Goal: Transaction & Acquisition: Purchase product/service

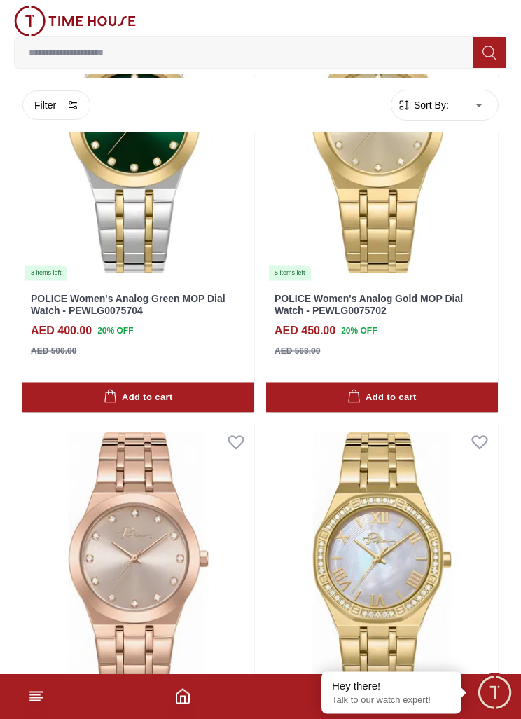
scroll to position [2734, 0]
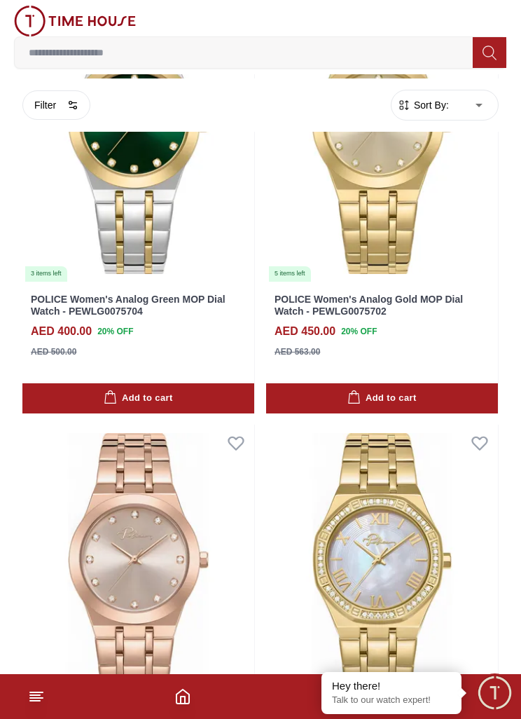
click at [32, 705] on icon at bounding box center [36, 696] width 17 height 17
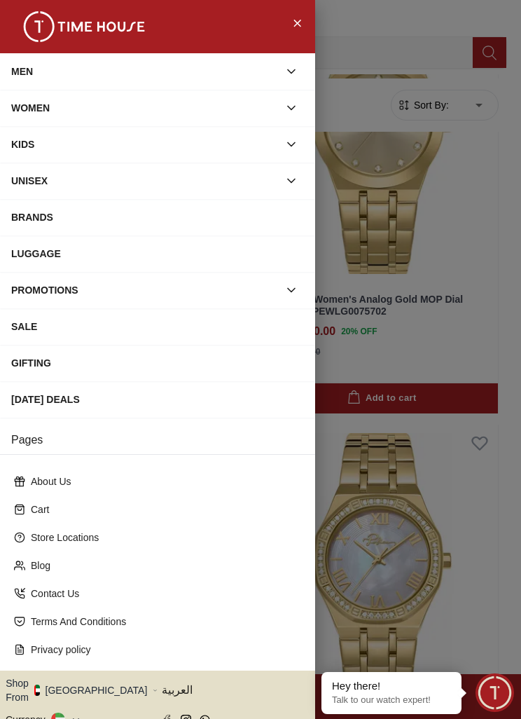
click at [31, 77] on div "MEN" at bounding box center [145, 71] width 268 height 25
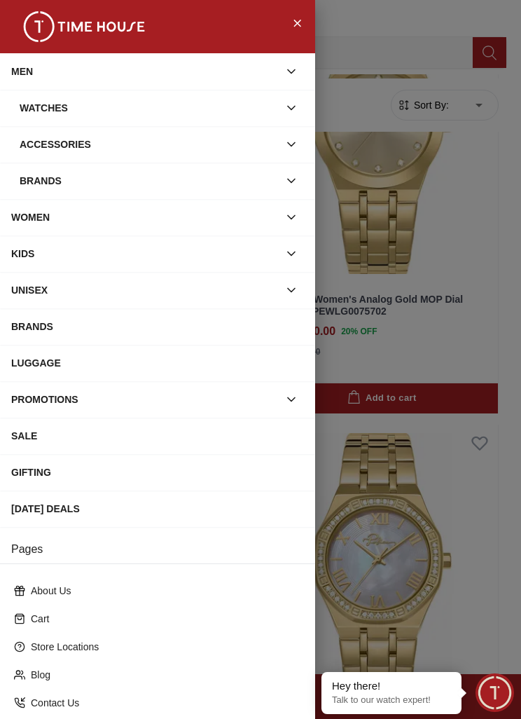
click at [56, 71] on div "MEN" at bounding box center [145, 71] width 268 height 25
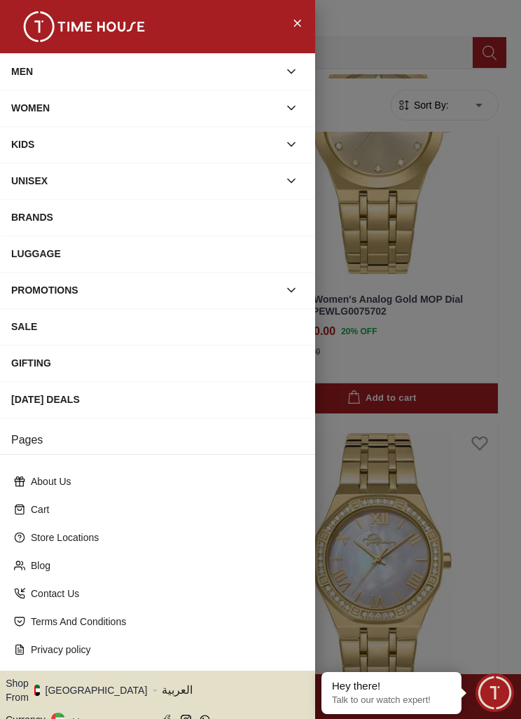
click at [31, 67] on div "MEN" at bounding box center [145, 71] width 268 height 25
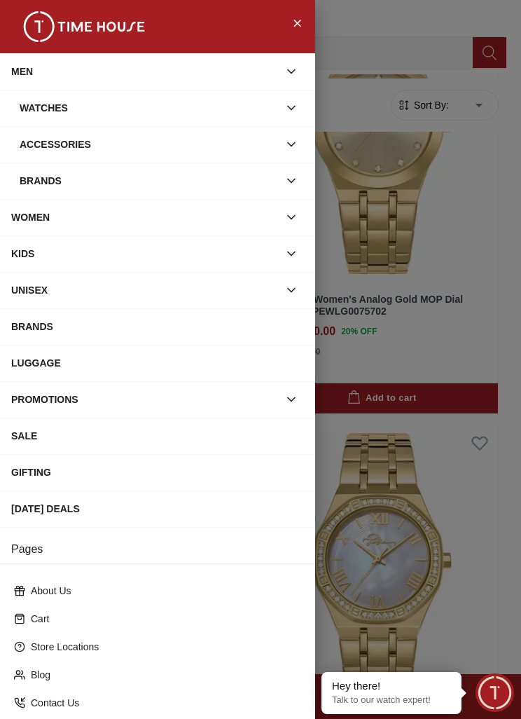
click at [25, 178] on div "Brands" at bounding box center [149, 180] width 259 height 25
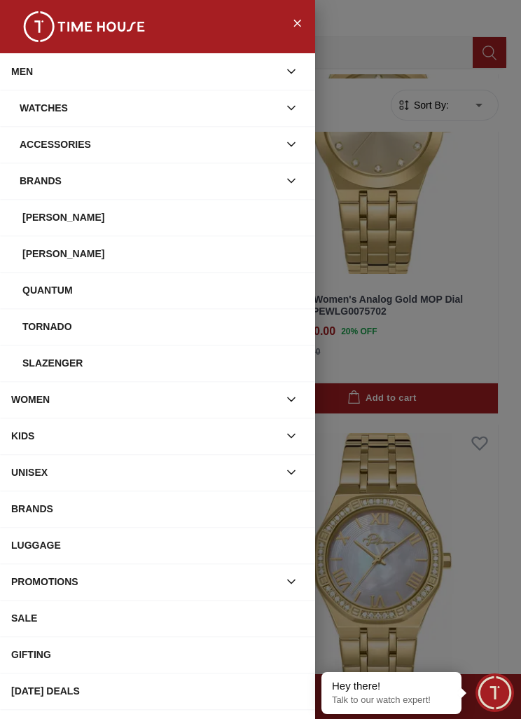
click at [43, 328] on div "Tornado" at bounding box center [163, 326] width 282 height 25
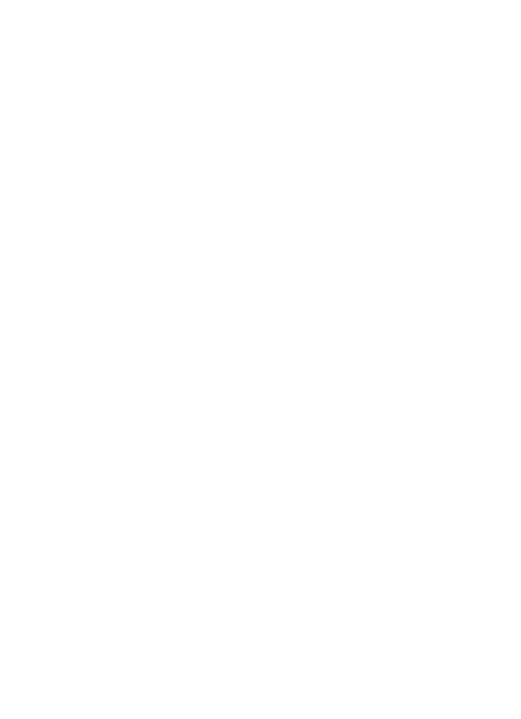
scroll to position [1406, 0]
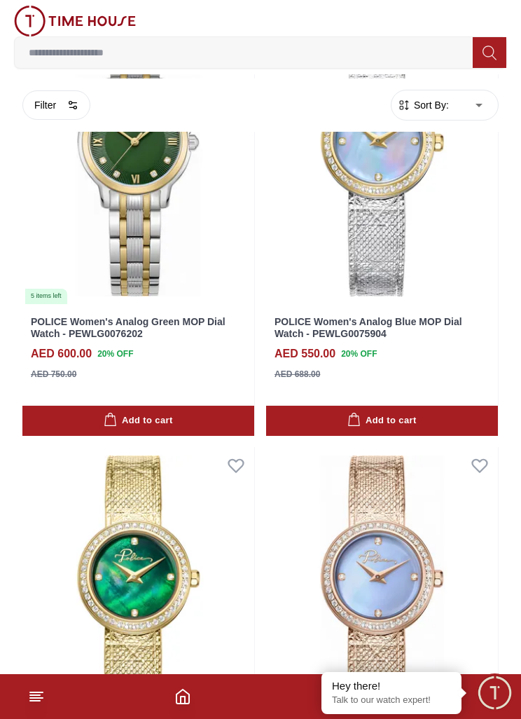
click at [34, 703] on icon at bounding box center [36, 696] width 17 height 17
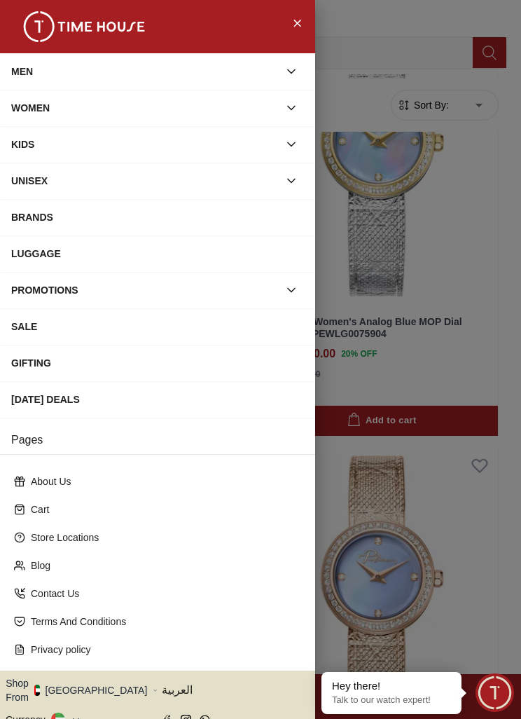
click at [46, 64] on div "MEN" at bounding box center [145, 71] width 268 height 25
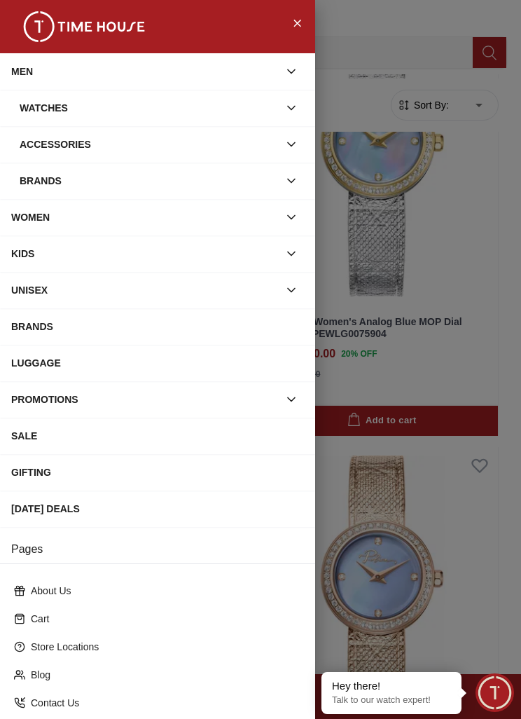
click at [40, 148] on div "Accessories" at bounding box center [149, 144] width 259 height 25
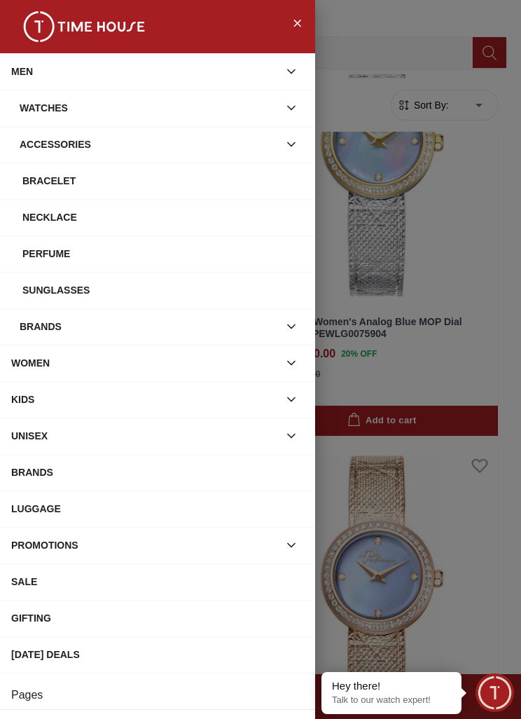
click at [34, 182] on div "Bracelet" at bounding box center [163, 180] width 282 height 25
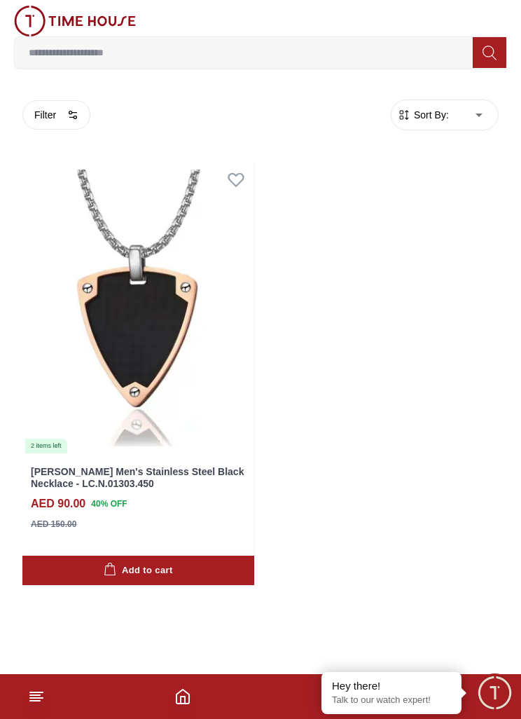
click at [30, 691] on icon at bounding box center [36, 696] width 17 height 17
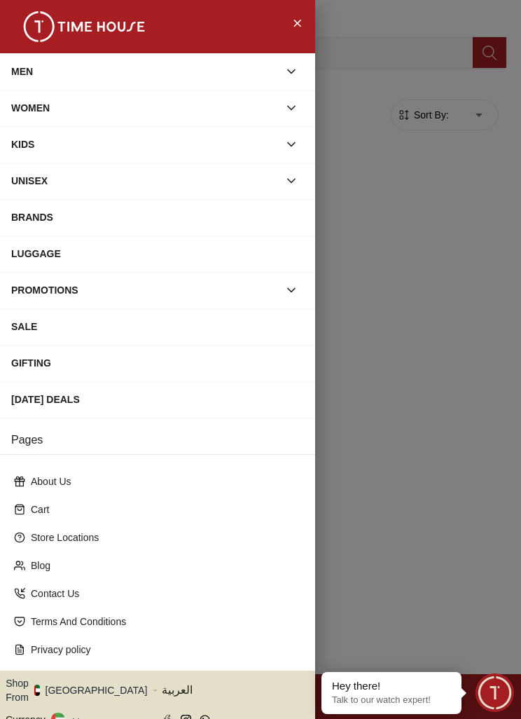
click at [22, 75] on div "MEN" at bounding box center [145, 71] width 268 height 25
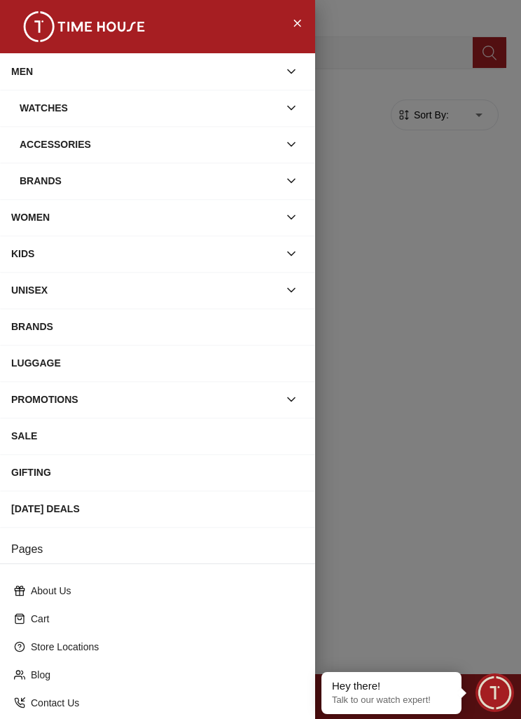
click at [50, 105] on div "Watches" at bounding box center [149, 107] width 259 height 25
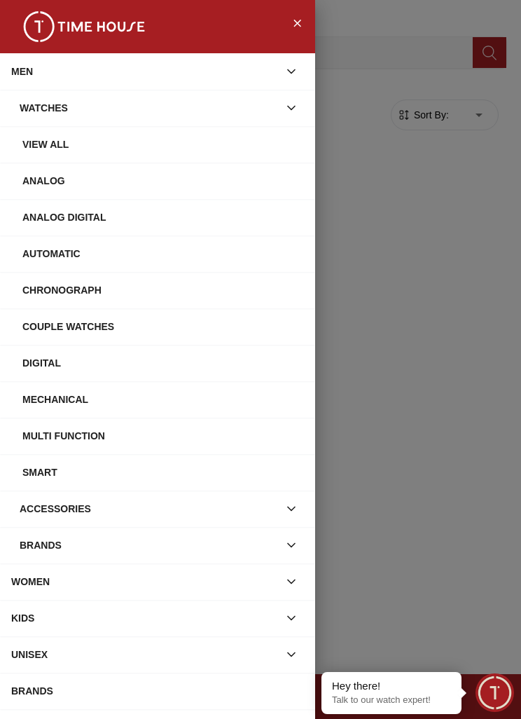
click at [41, 327] on div "Couple Watches" at bounding box center [163, 326] width 282 height 25
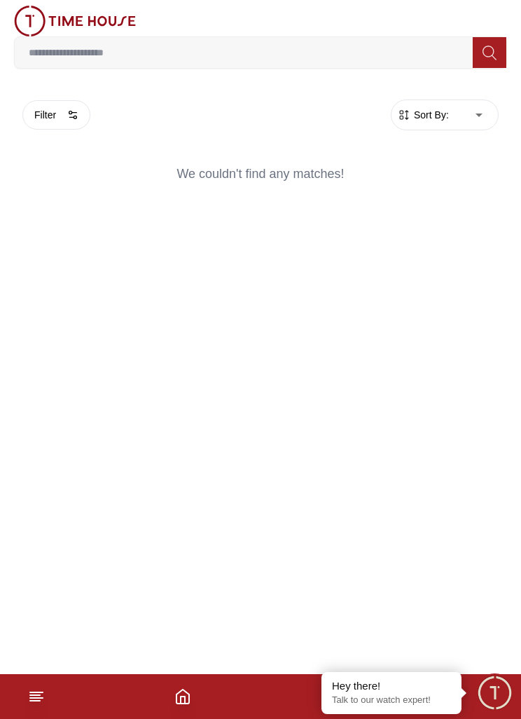
click at [54, 117] on button "Filter" at bounding box center [56, 114] width 68 height 29
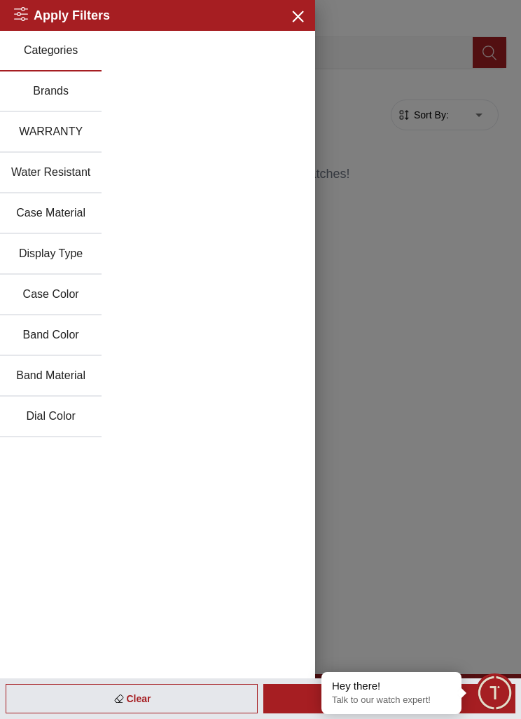
click at [39, 246] on button "Display Type" at bounding box center [51, 254] width 102 height 41
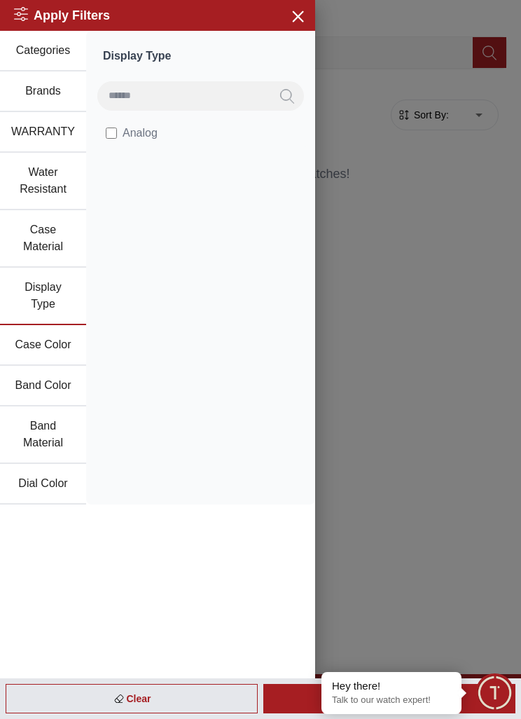
click at [417, 174] on div at bounding box center [260, 359] width 521 height 719
click at [302, 24] on icon "button" at bounding box center [298, 16] width 18 height 18
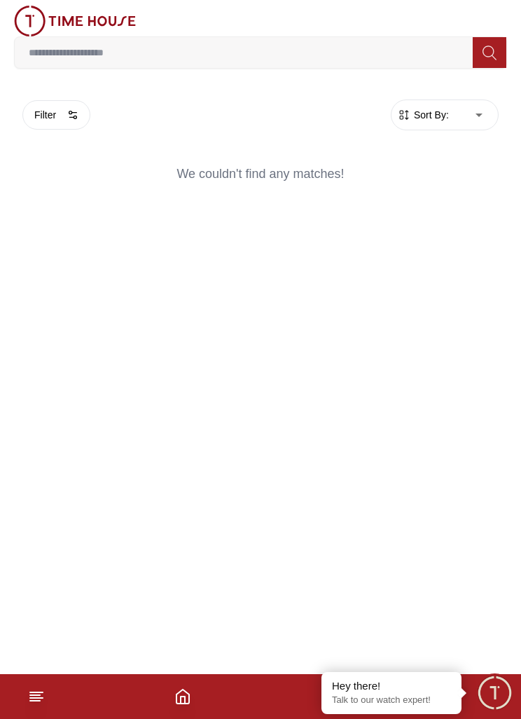
click at [25, 696] on footer at bounding box center [260, 696] width 521 height 45
click at [31, 702] on icon at bounding box center [36, 696] width 17 height 17
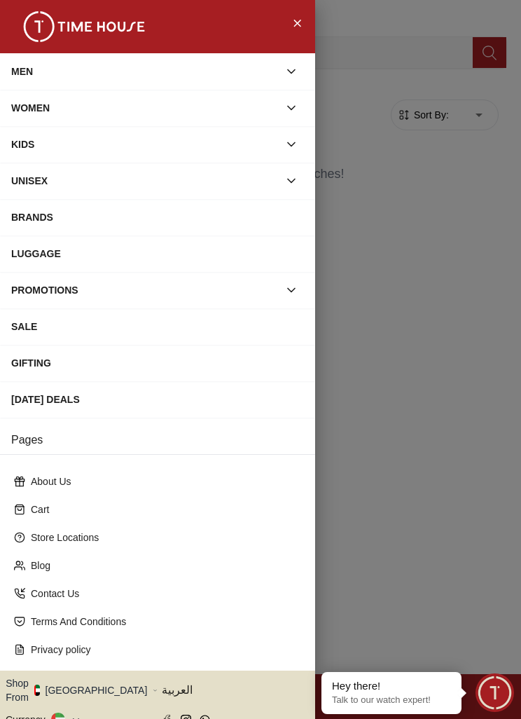
click at [24, 60] on div "MEN" at bounding box center [145, 71] width 268 height 25
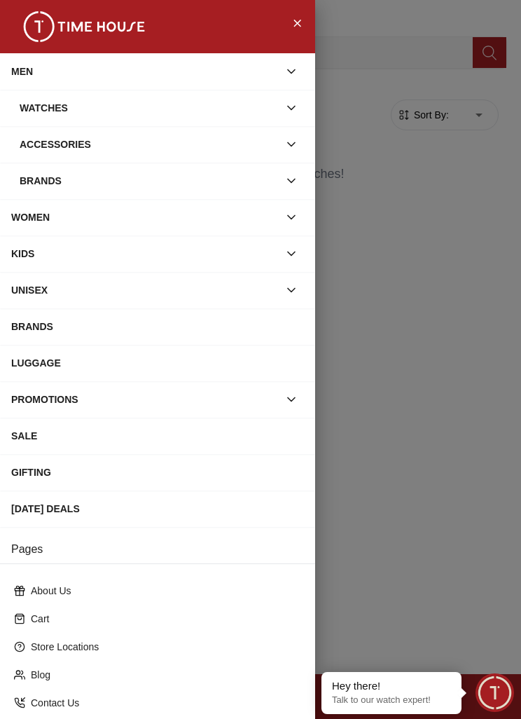
click at [41, 291] on div "UNISEX" at bounding box center [145, 289] width 268 height 25
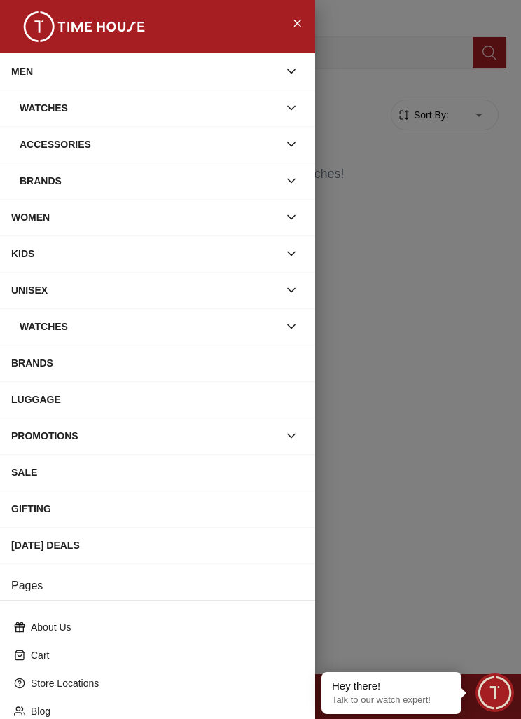
click at [32, 503] on div "GIFTING" at bounding box center [157, 508] width 293 height 25
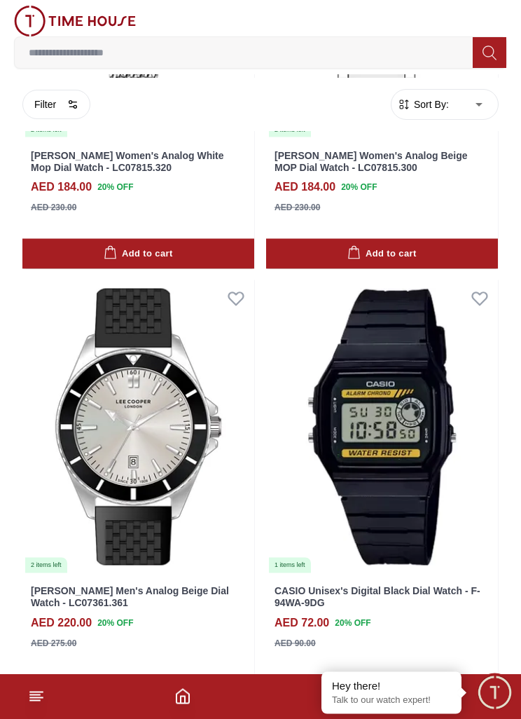
scroll to position [2256, 0]
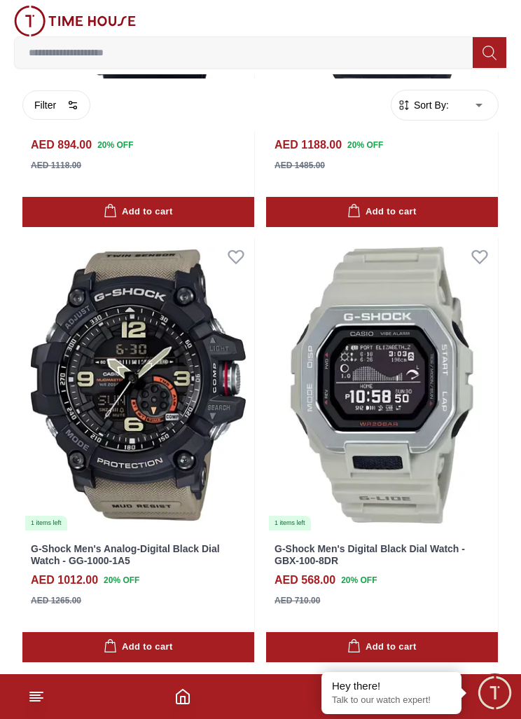
scroll to position [4473, 0]
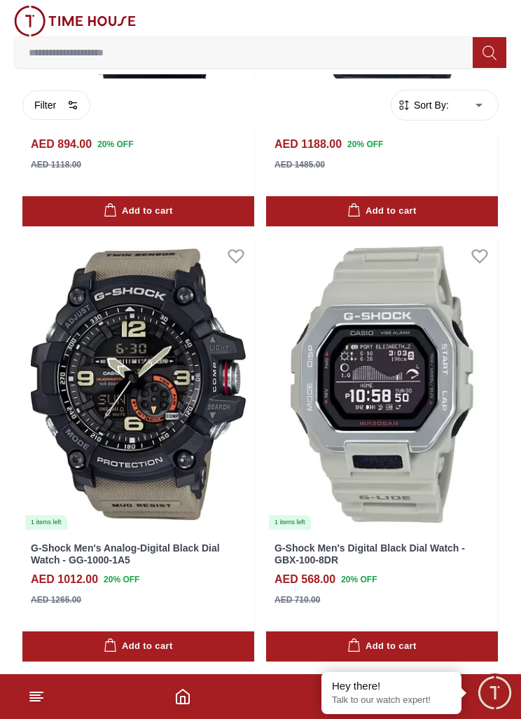
click at [34, 705] on icon at bounding box center [36, 696] width 17 height 17
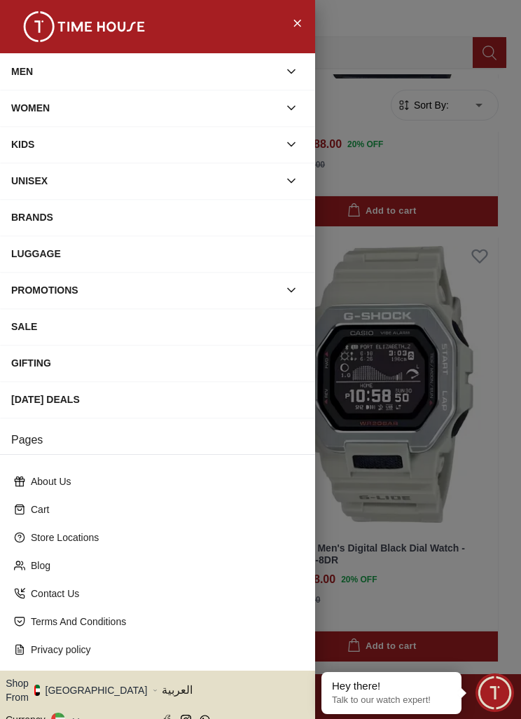
click at [40, 75] on div "MEN" at bounding box center [145, 71] width 268 height 25
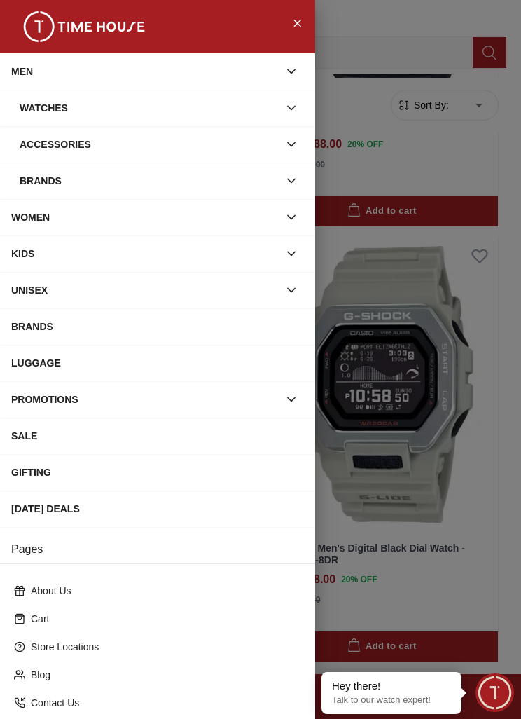
click at [288, 71] on icon "button" at bounding box center [291, 71] width 14 height 14
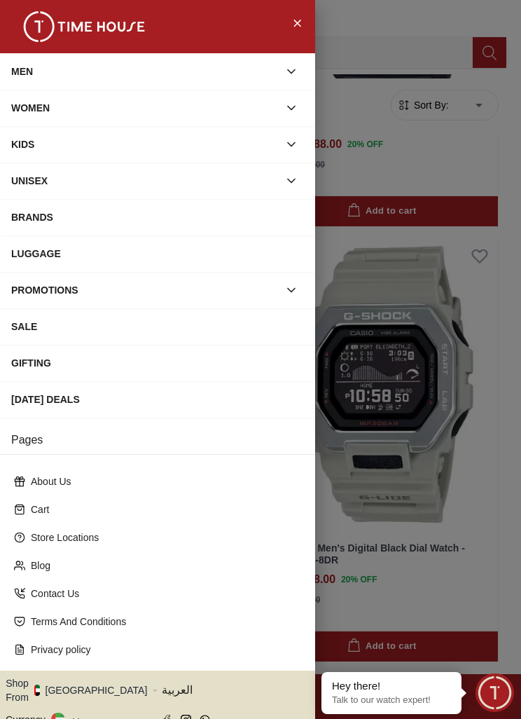
click at [288, 74] on icon "button" at bounding box center [291, 71] width 14 height 14
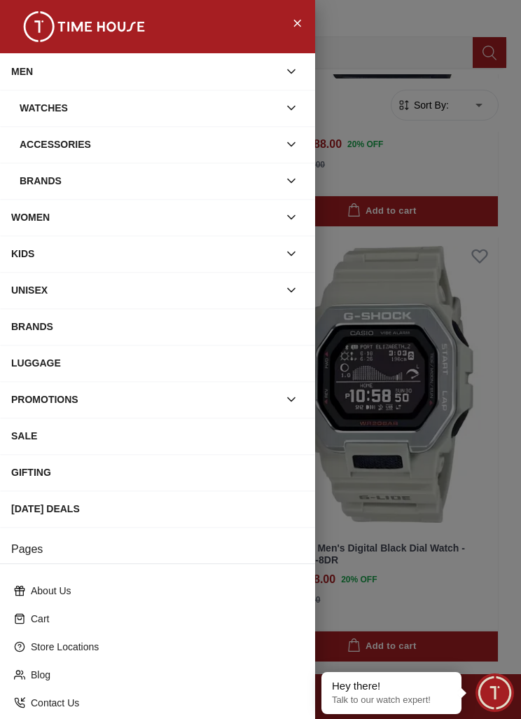
click at [237, 181] on div "Brands" at bounding box center [149, 180] width 259 height 25
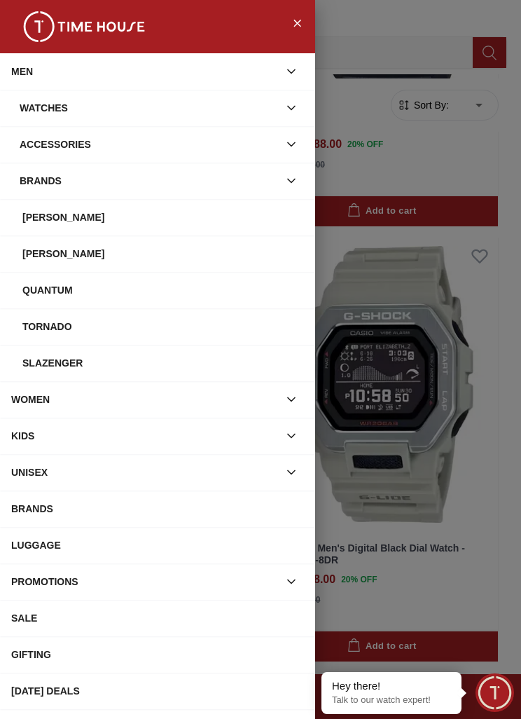
click at [177, 364] on div "Slazenger" at bounding box center [163, 362] width 282 height 25
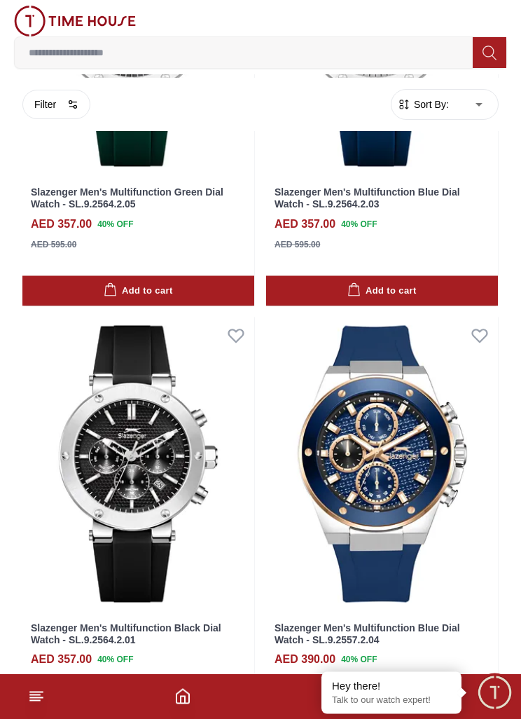
scroll to position [653, 0]
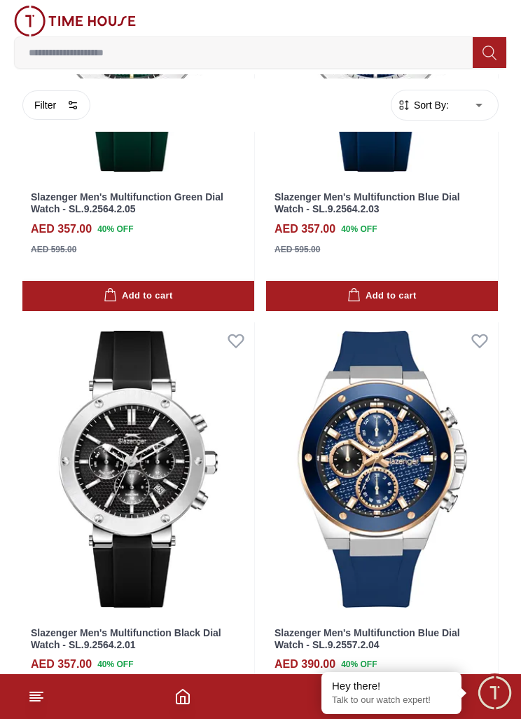
click at [43, 700] on icon at bounding box center [36, 696] width 17 height 17
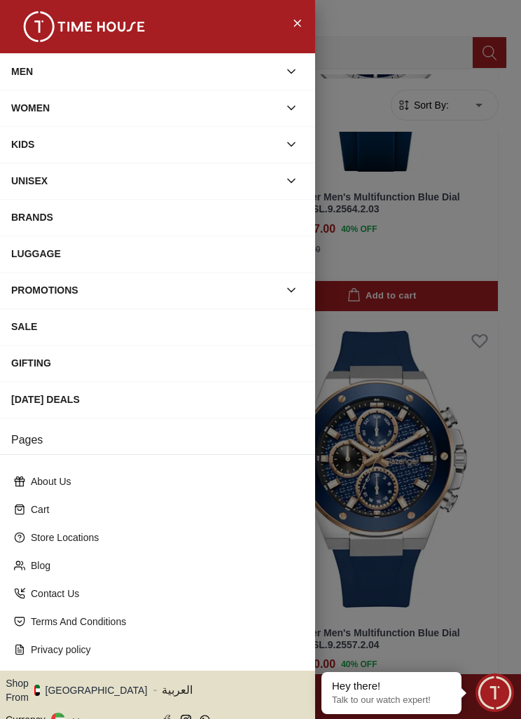
click at [258, 81] on div "MEN" at bounding box center [145, 71] width 268 height 25
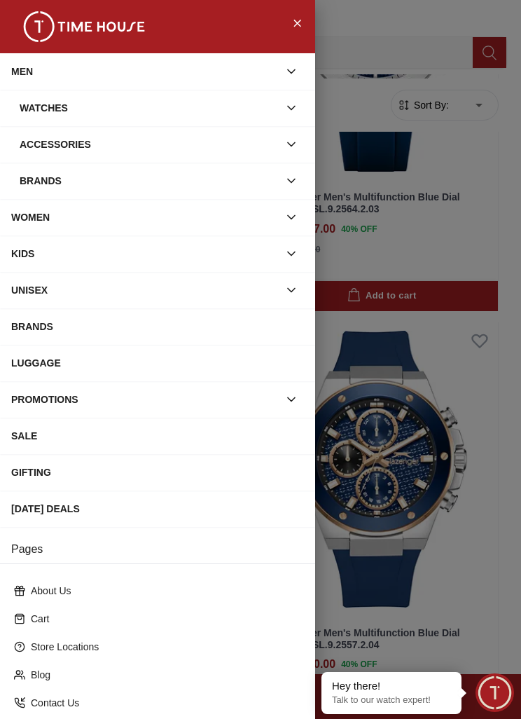
click at [279, 109] on button "button" at bounding box center [291, 107] width 25 height 25
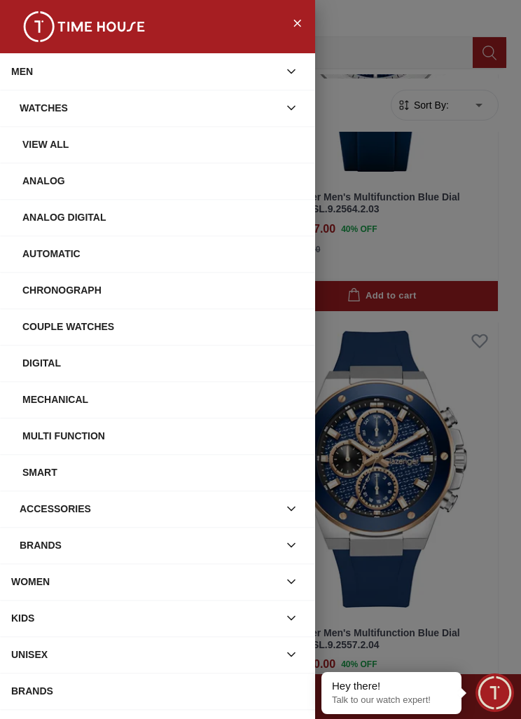
click at [60, 512] on div "Accessories" at bounding box center [149, 508] width 259 height 25
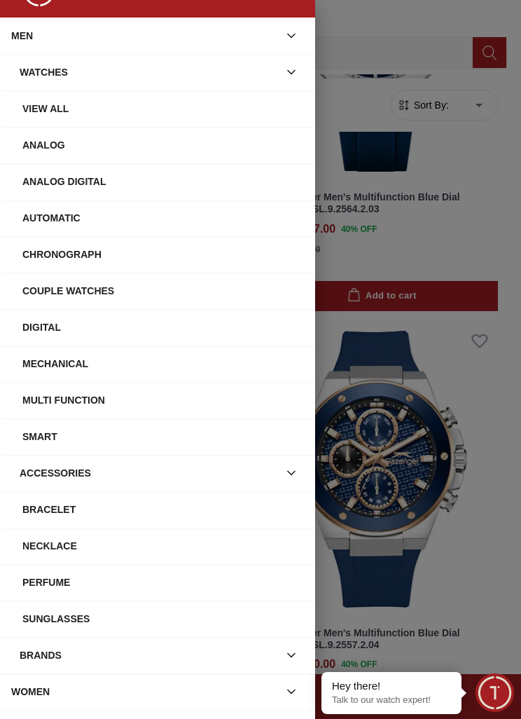
scroll to position [86, 0]
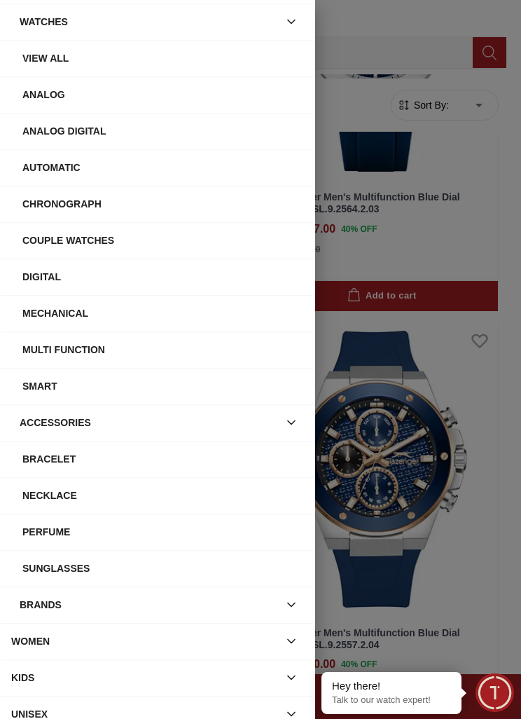
click at [207, 454] on div "Bracelet" at bounding box center [163, 458] width 282 height 25
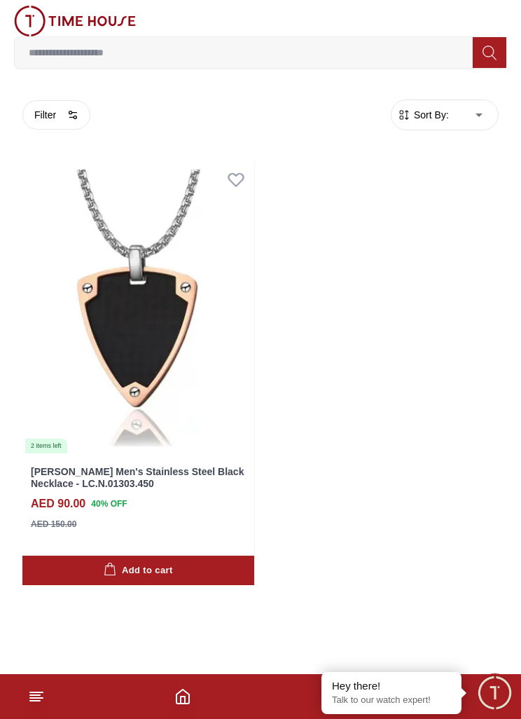
click at [29, 690] on icon at bounding box center [36, 696] width 17 height 17
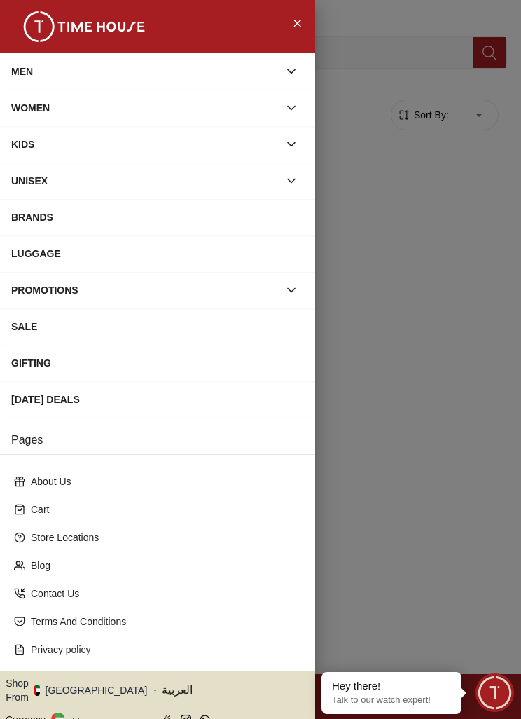
click at [289, 81] on button "button" at bounding box center [291, 71] width 25 height 25
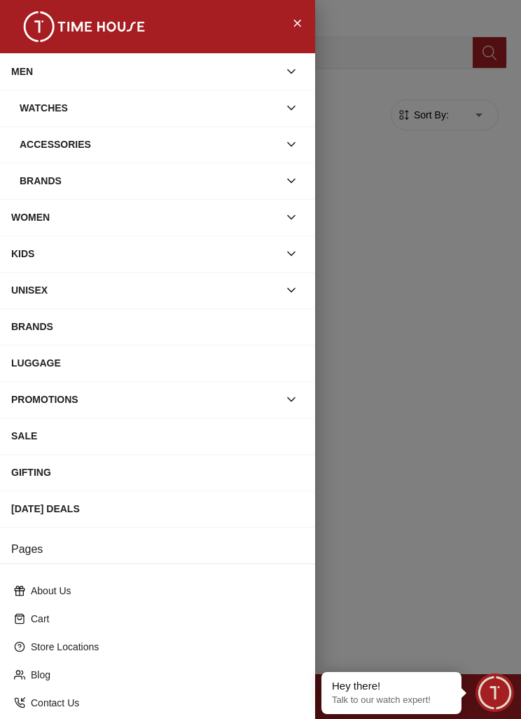
click at [229, 183] on div "Brands" at bounding box center [149, 180] width 259 height 25
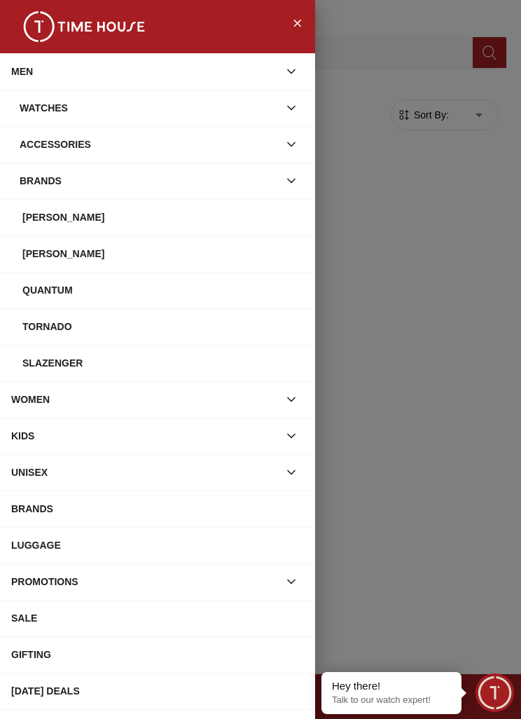
click at [259, 137] on div "Accessories" at bounding box center [149, 144] width 259 height 25
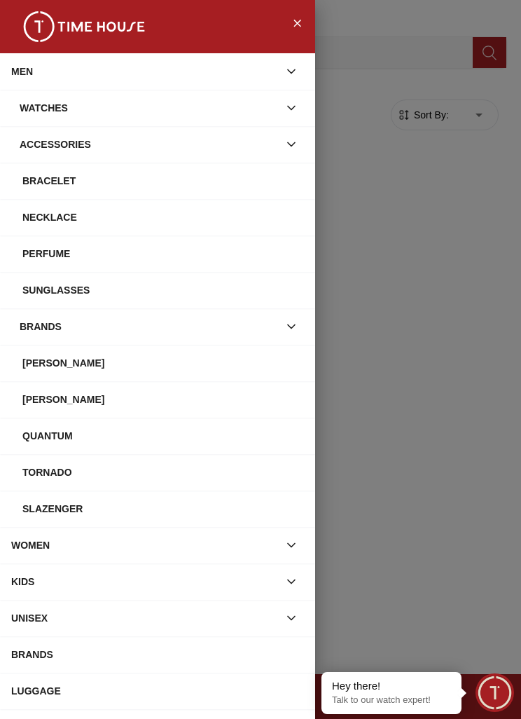
click at [238, 216] on div "Necklace" at bounding box center [163, 217] width 282 height 25
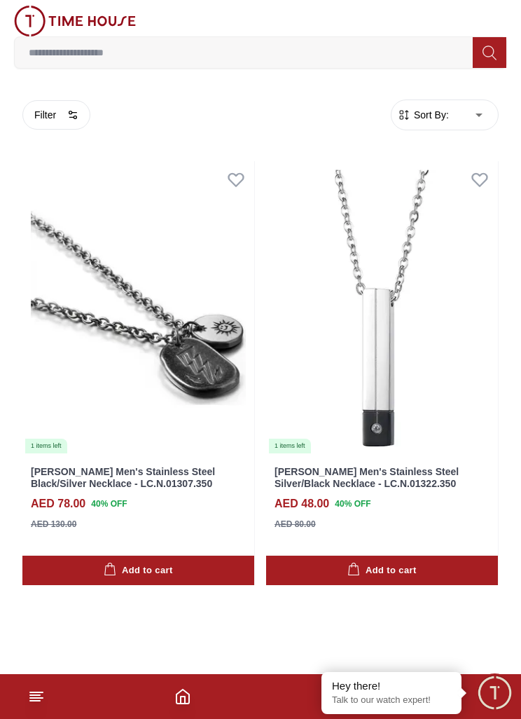
click at [390, 307] on img at bounding box center [382, 308] width 232 height 294
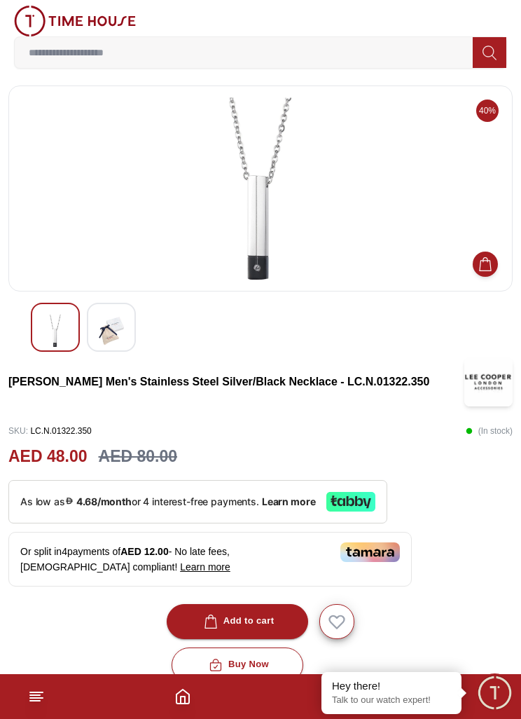
click at [113, 322] on img at bounding box center [111, 331] width 25 height 32
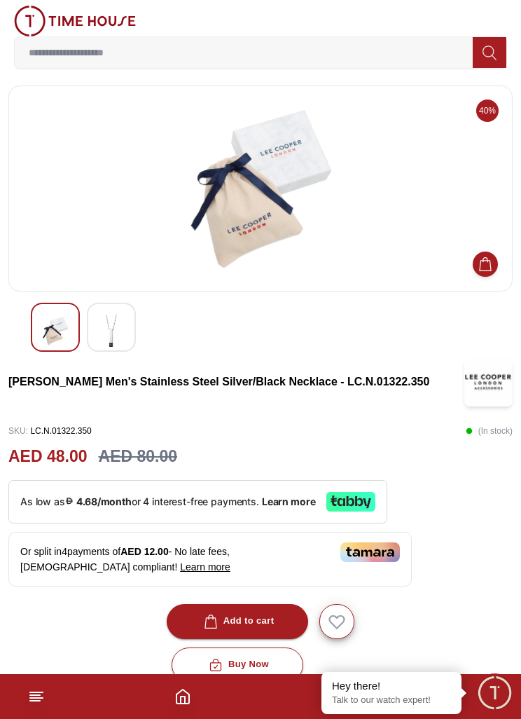
click at [44, 333] on img at bounding box center [55, 331] width 25 height 32
click at [43, 338] on img at bounding box center [55, 331] width 25 height 32
click at [51, 339] on img at bounding box center [55, 331] width 25 height 32
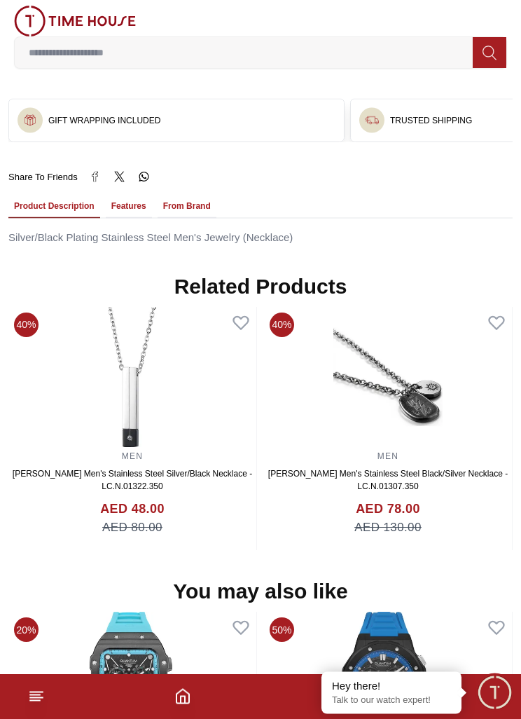
scroll to position [893, 0]
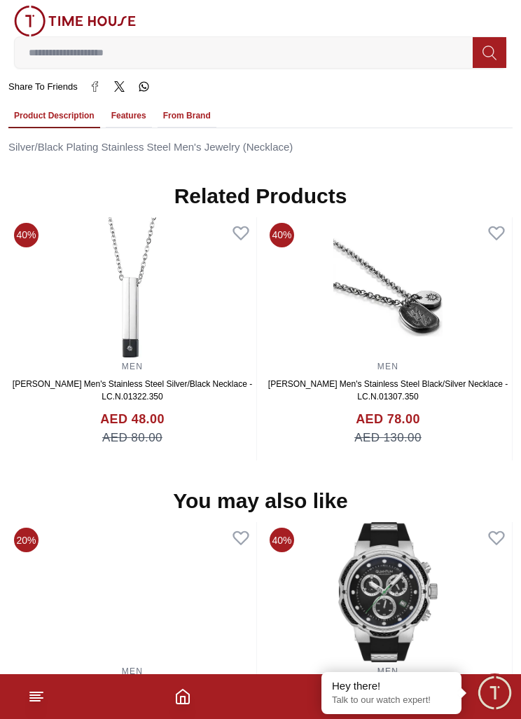
click at [42, 698] on line at bounding box center [36, 698] width 13 height 0
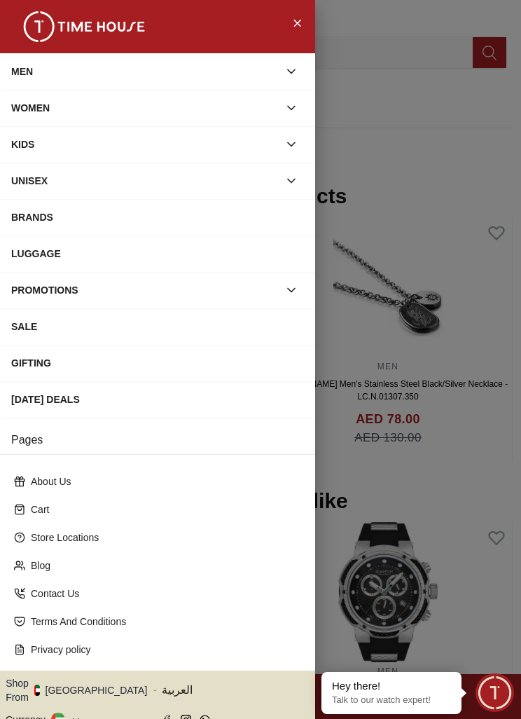
click at [421, 240] on div at bounding box center [260, 359] width 521 height 719
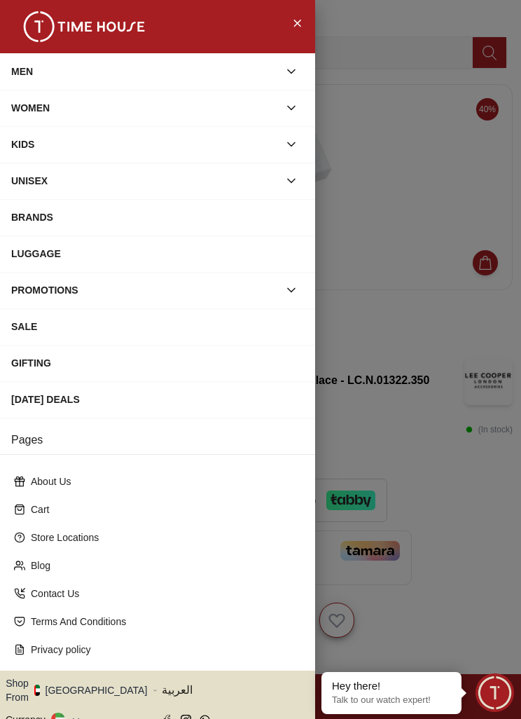
scroll to position [0, 0]
